Goal: Find specific page/section: Find specific page/section

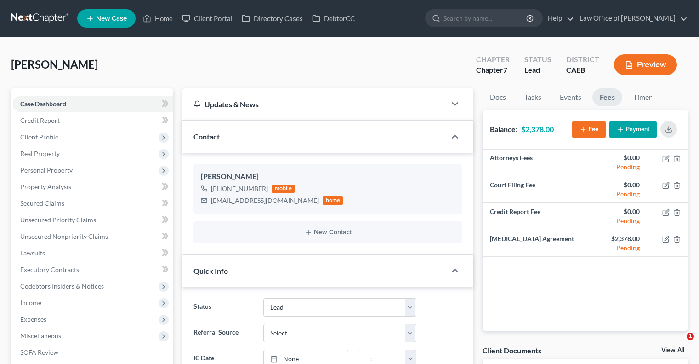
select select "10"
click at [159, 15] on link "Home" at bounding box center [157, 18] width 39 height 17
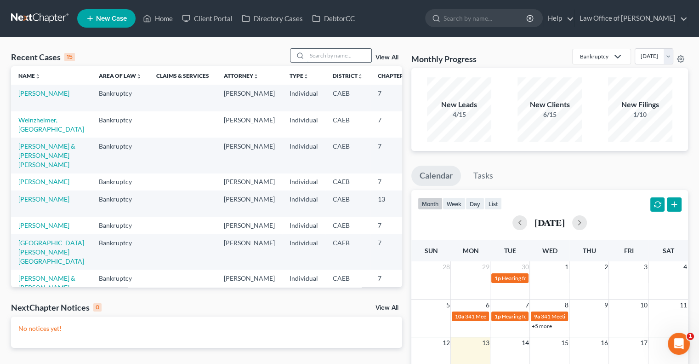
click at [338, 55] on input "search" at bounding box center [339, 55] width 64 height 13
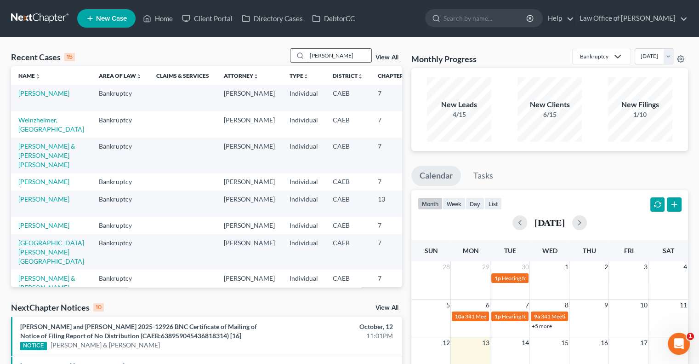
type input "[PERSON_NAME]"
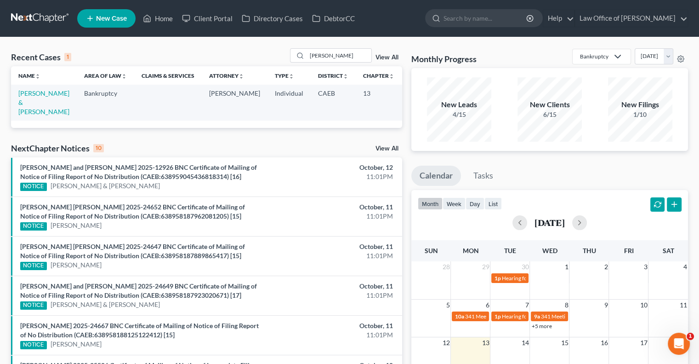
click at [27, 97] on td "[PERSON_NAME] & [PERSON_NAME]" at bounding box center [44, 102] width 66 height 35
click at [26, 102] on link "[PERSON_NAME] & [PERSON_NAME]" at bounding box center [43, 102] width 51 height 26
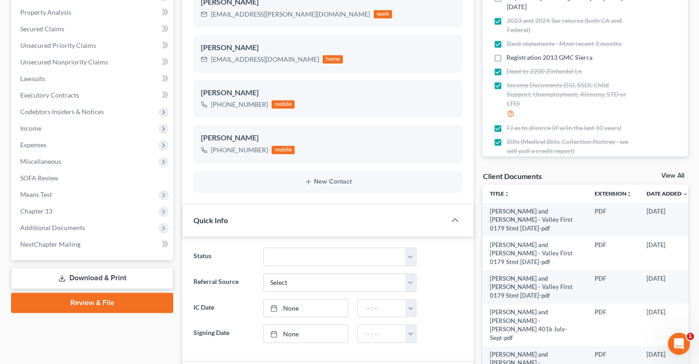
scroll to position [175, 0]
click at [665, 172] on link "View All" at bounding box center [673, 175] width 23 height 6
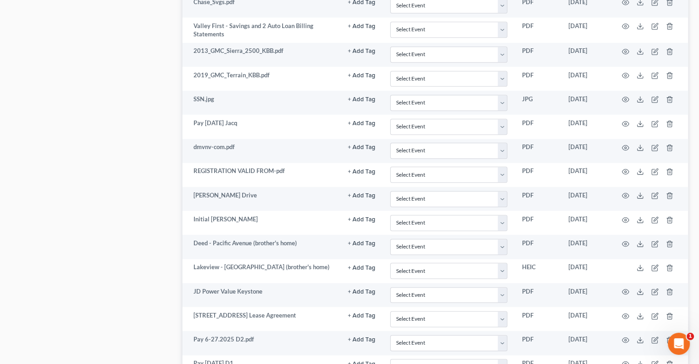
scroll to position [635, 0]
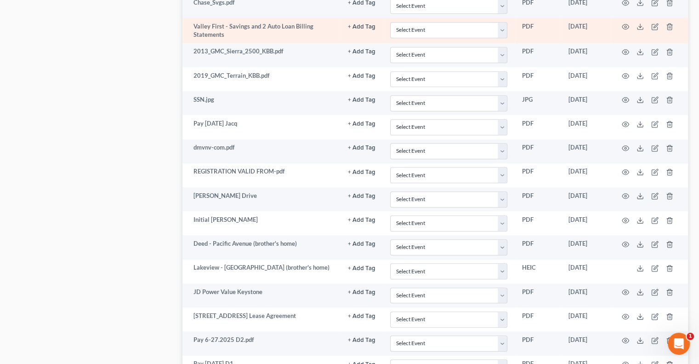
click at [631, 23] on td at bounding box center [649, 30] width 77 height 25
click at [627, 23] on icon "button" at bounding box center [625, 26] width 7 height 7
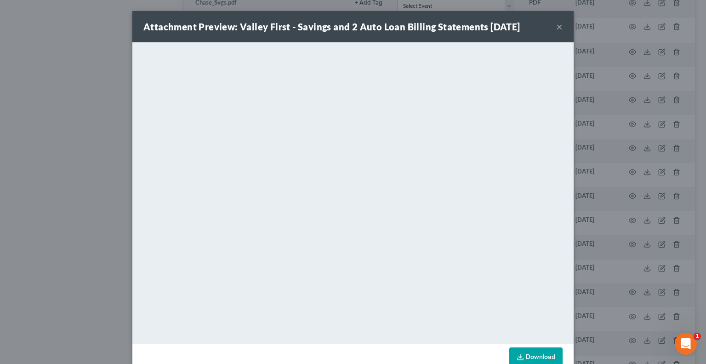
click at [556, 25] on button "×" at bounding box center [559, 26] width 6 height 11
